Goal: Task Accomplishment & Management: Complete application form

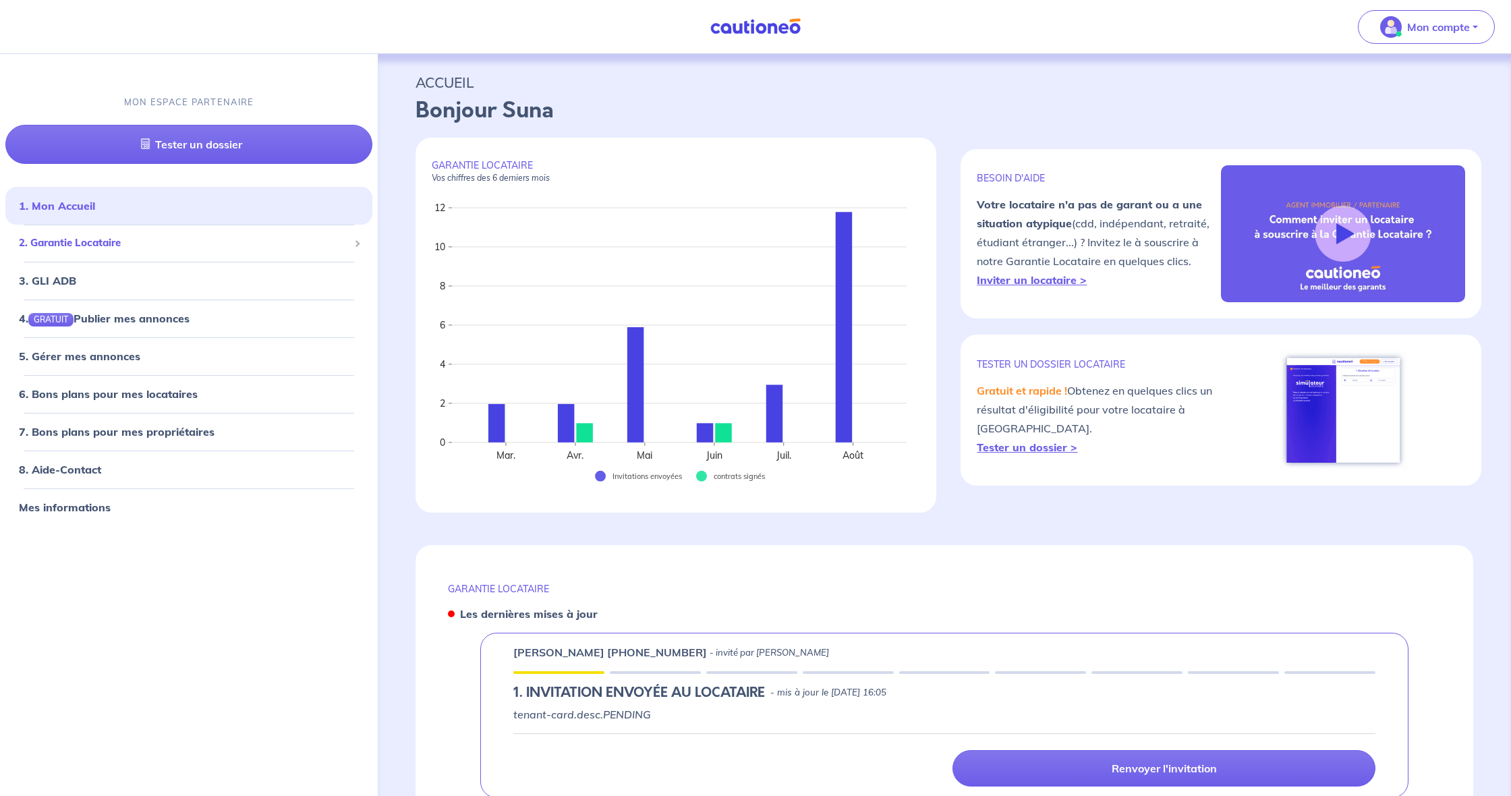
click at [71, 237] on span "2. Garantie Locataire" at bounding box center [184, 243] width 330 height 16
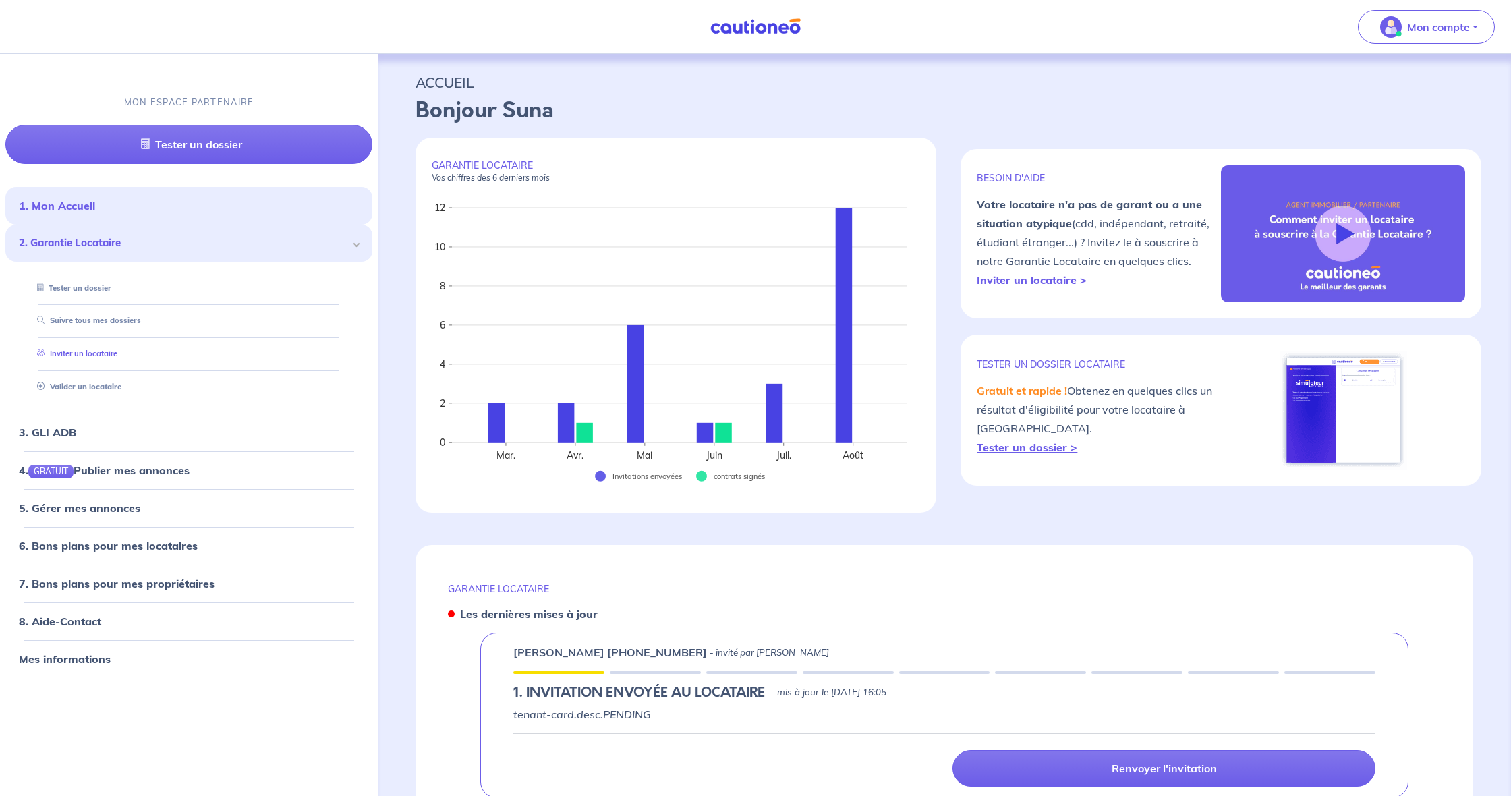
click at [117, 349] on link "Inviter un locataire" at bounding box center [75, 353] width 86 height 9
select select "FR"
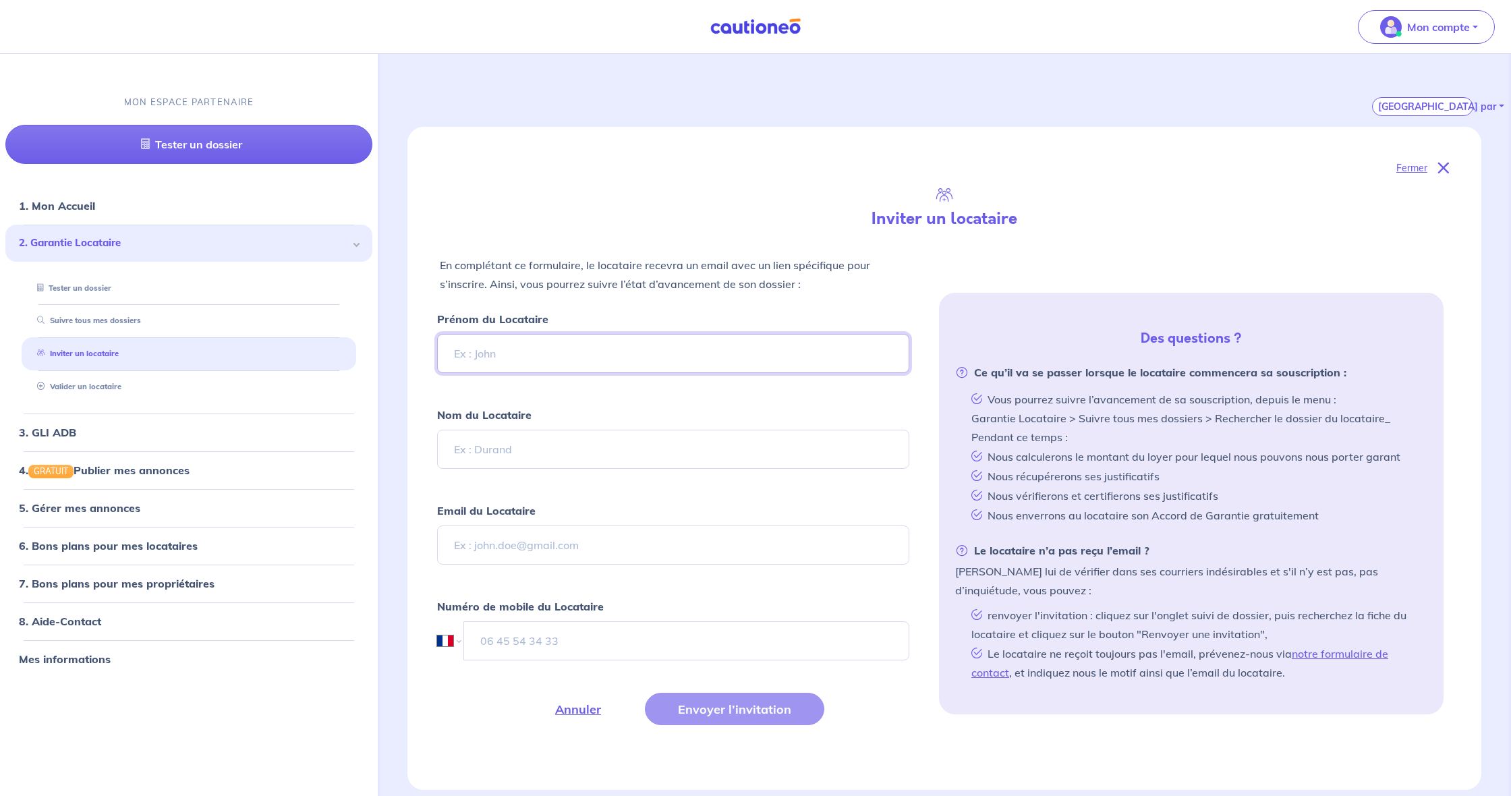
scroll to position [193, 0]
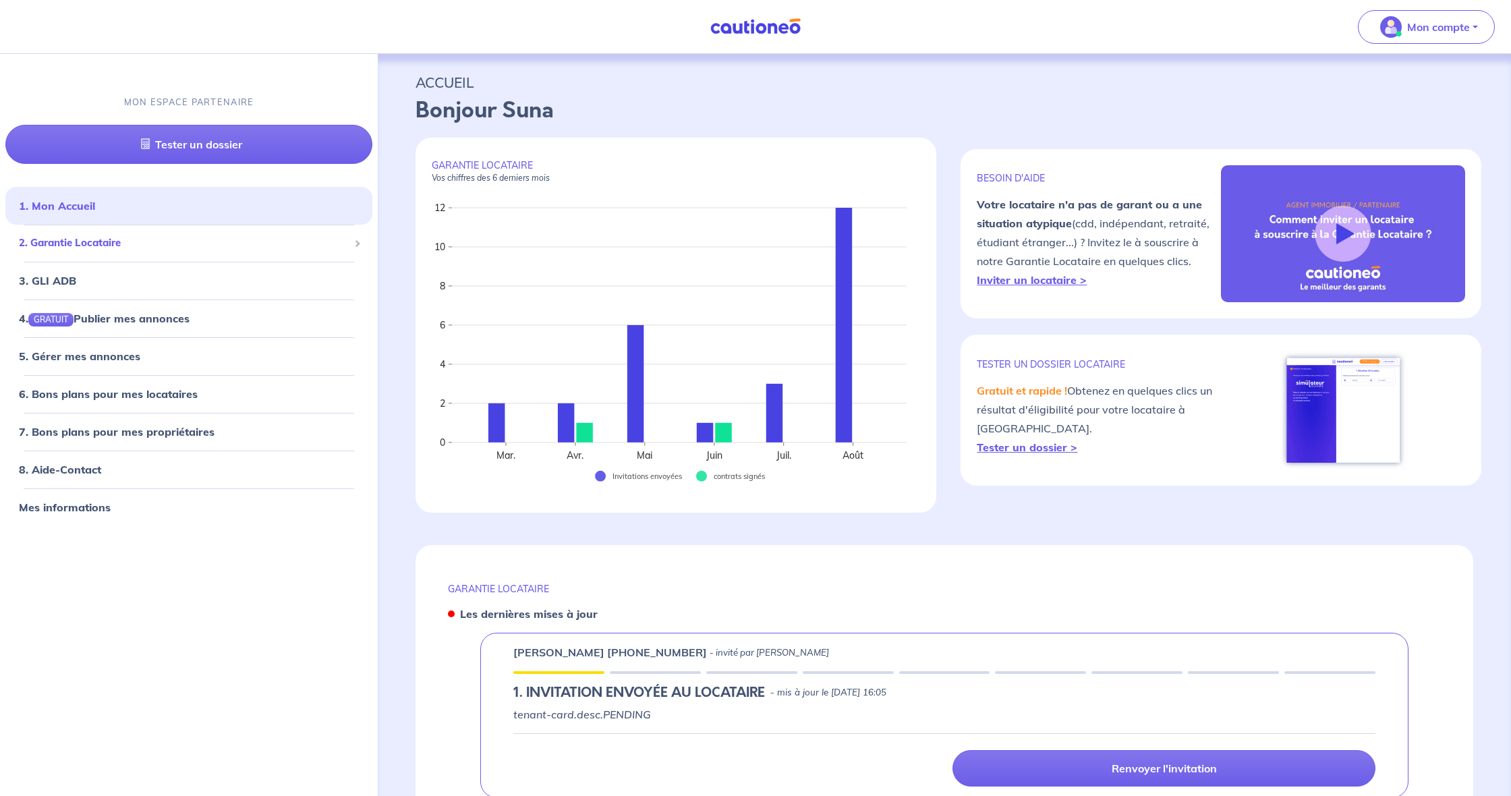
click at [288, 248] on span "2. Garantie Locataire" at bounding box center [184, 243] width 330 height 16
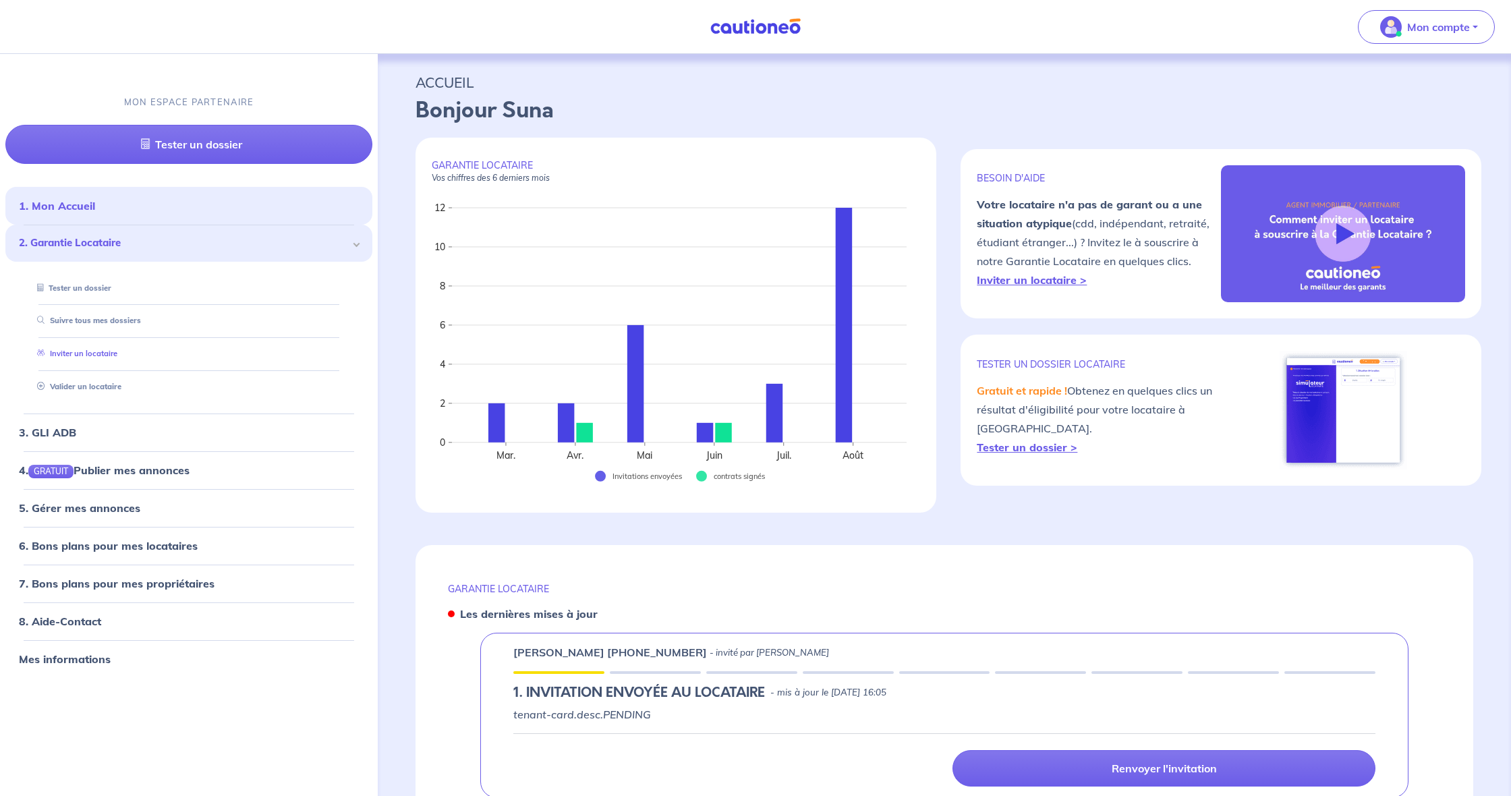
click at [117, 349] on link "Inviter un locataire" at bounding box center [75, 353] width 86 height 9
select select "FR"
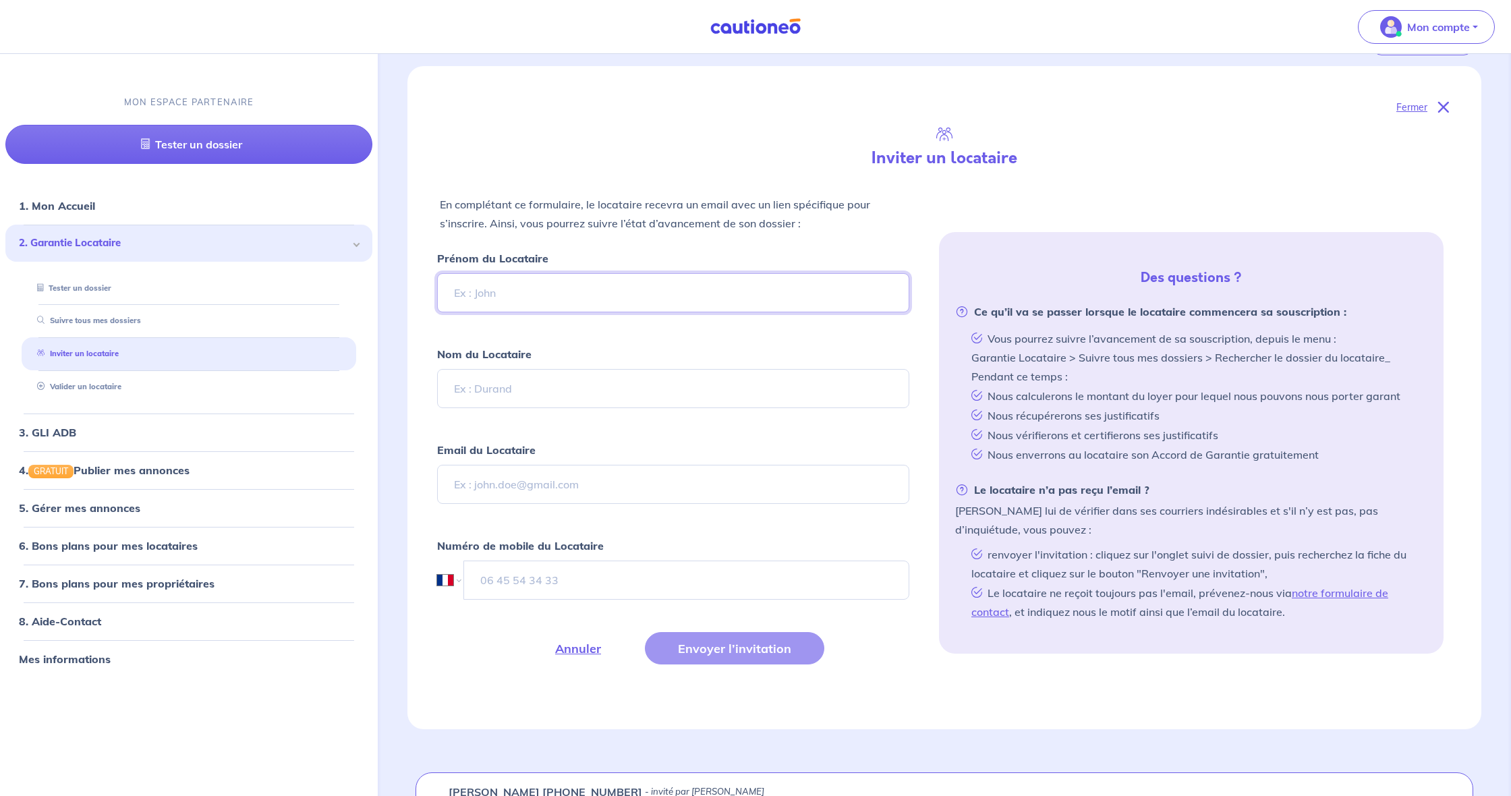
scroll to position [253, 0]
paste input "[EMAIL_ADDRESS][DOMAIN_NAME]"
type input "[EMAIL_ADDRESS][DOMAIN_NAME]"
click at [575, 286] on input "Prénom du Locataire" at bounding box center [673, 291] width 472 height 39
type input "[PERSON_NAME]"
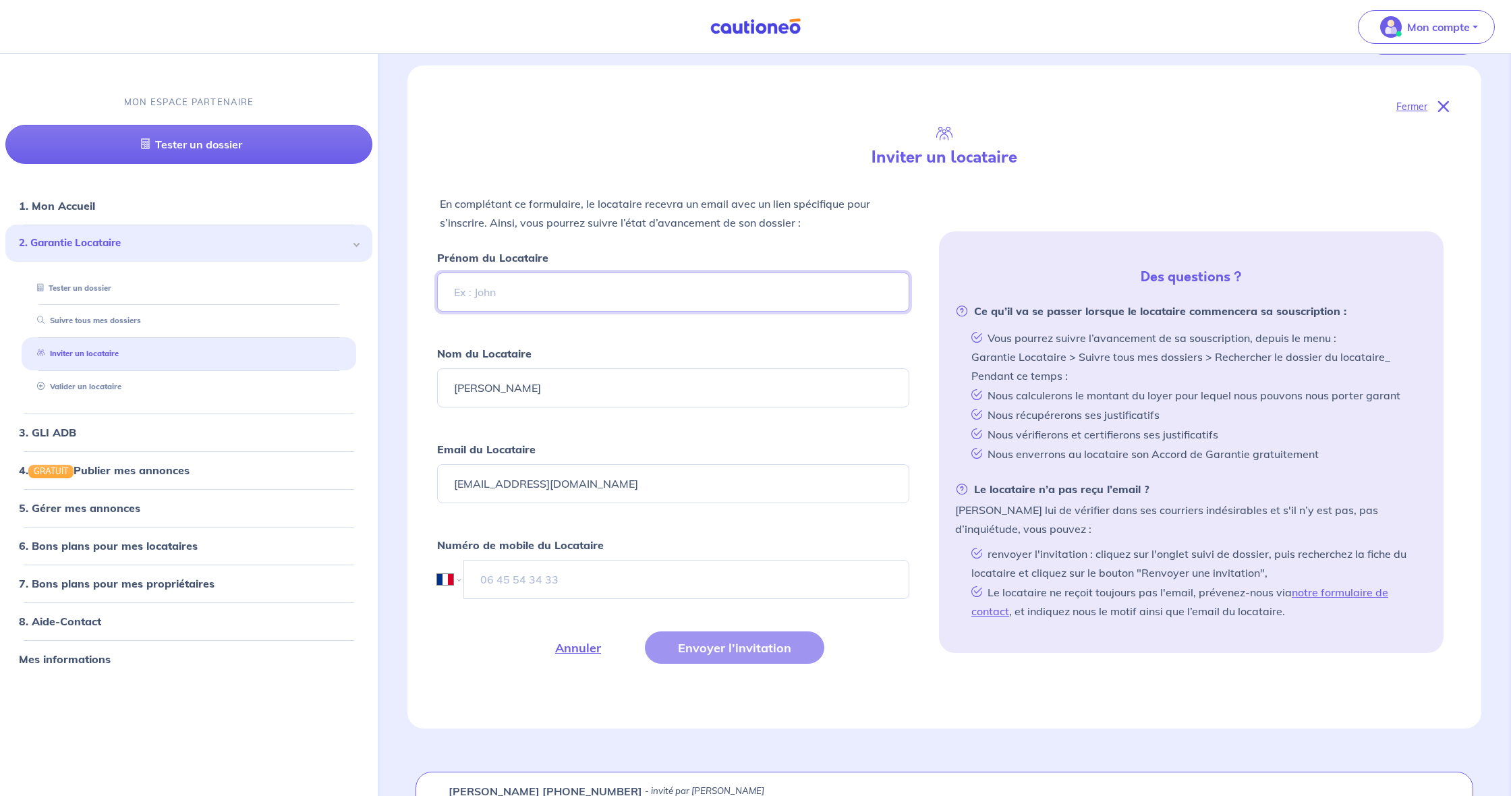
click at [528, 283] on input "Prénom du Locataire" at bounding box center [673, 291] width 472 height 39
type input "Laeticia"
click at [542, 581] on input "tel" at bounding box center [686, 579] width 445 height 39
type input "06 22 38 68 62"
click at [764, 646] on button "Envoyer l’invitation" at bounding box center [734, 647] width 179 height 32
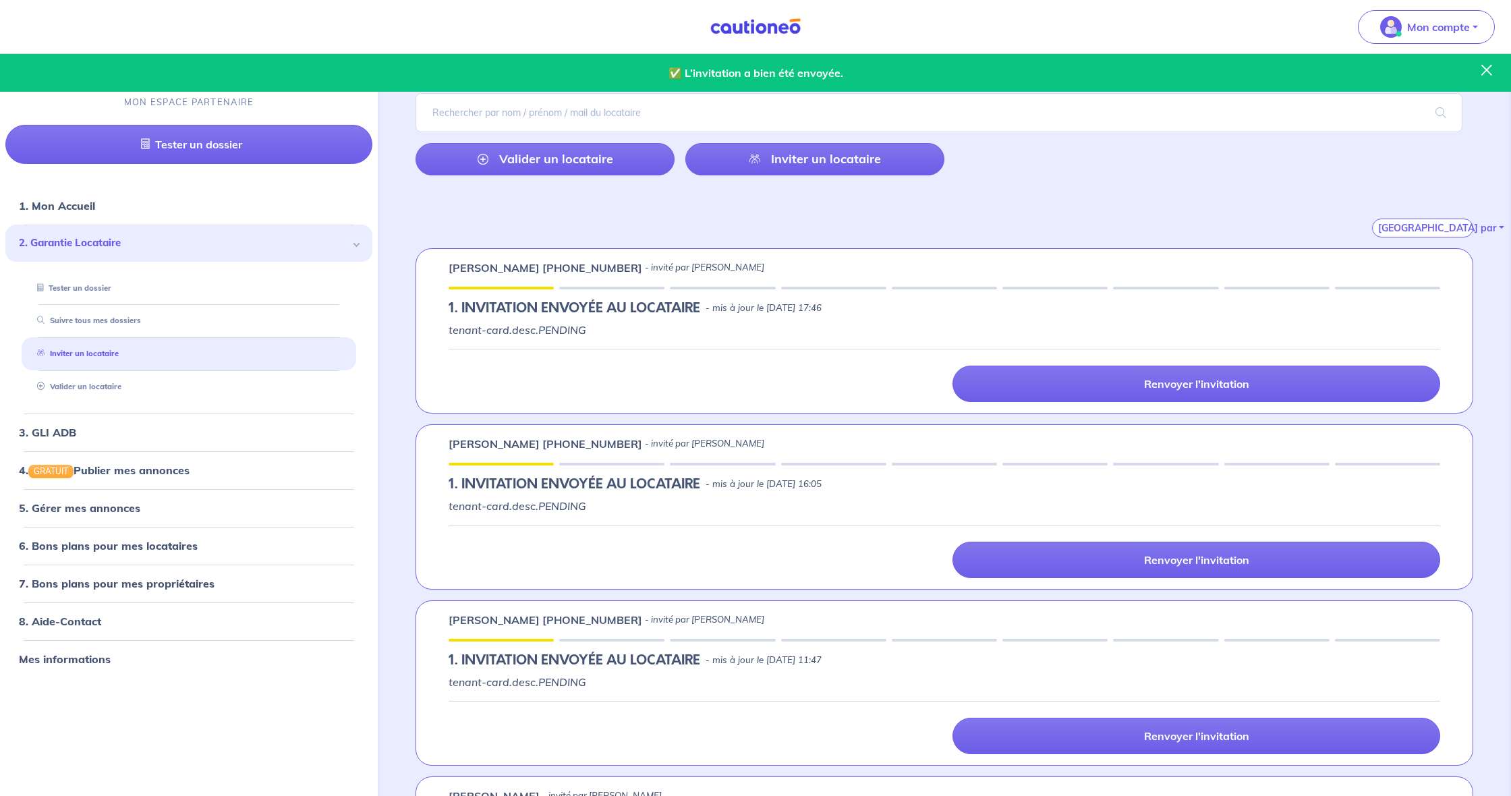
scroll to position [0, 0]
